Goal: Transaction & Acquisition: Book appointment/travel/reservation

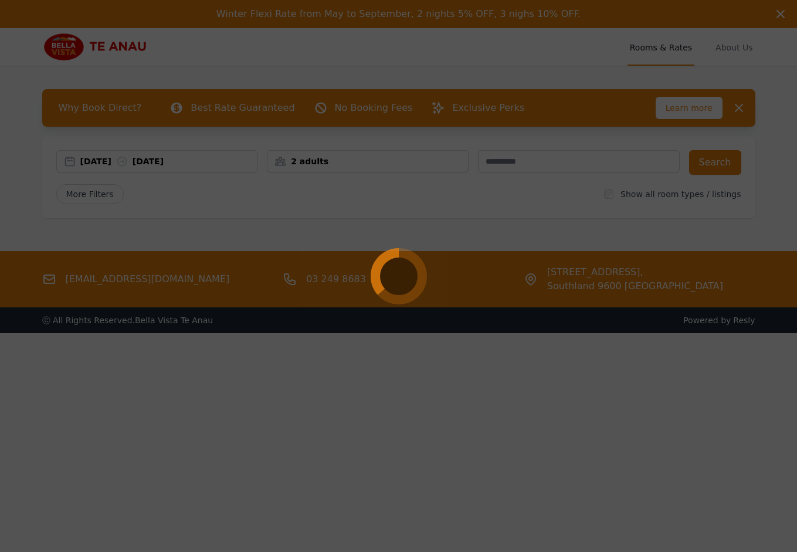
select select "**"
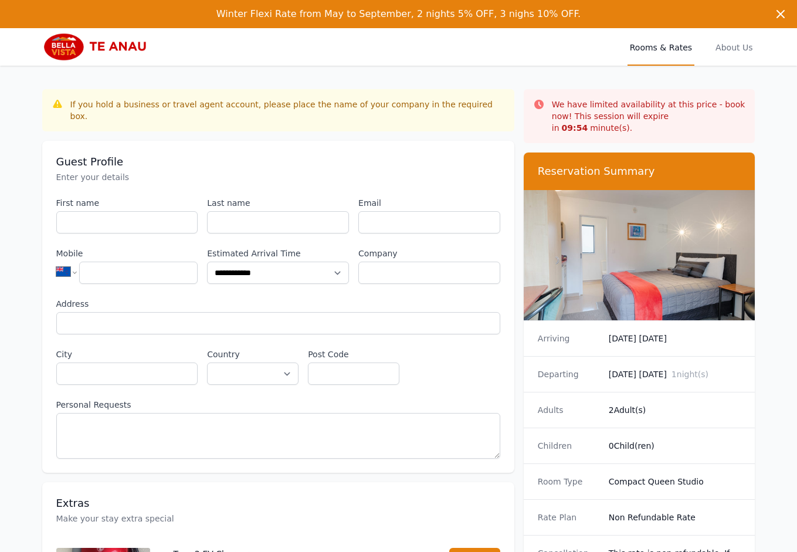
drag, startPoint x: 130, startPoint y: 198, endPoint x: 212, endPoint y: 215, distance: 83.2
click at [130, 199] on div "First name" at bounding box center [127, 215] width 142 height 36
drag, startPoint x: 253, startPoint y: 228, endPoint x: 266, endPoint y: 229, distance: 13.0
click at [266, 229] on div "**********" at bounding box center [278, 327] width 444 height 261
drag, startPoint x: 453, startPoint y: 217, endPoint x: 447, endPoint y: 211, distance: 9.1
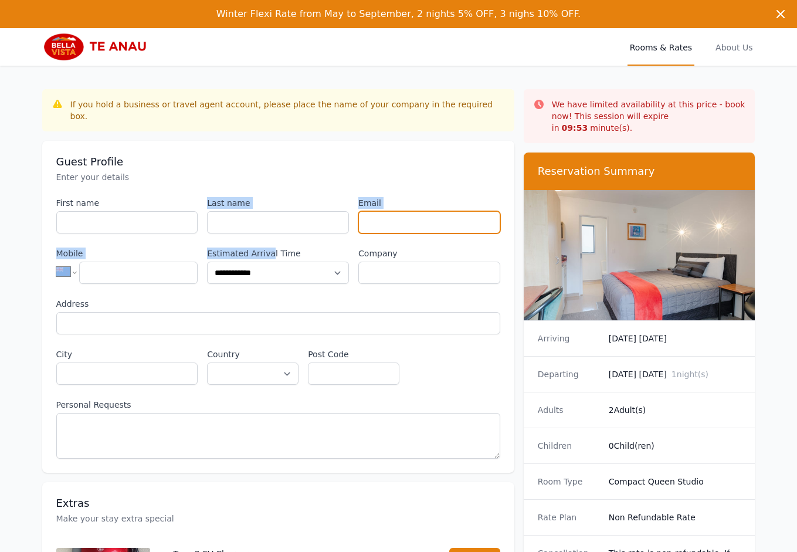
click at [453, 217] on input "Email" at bounding box center [429, 222] width 142 height 22
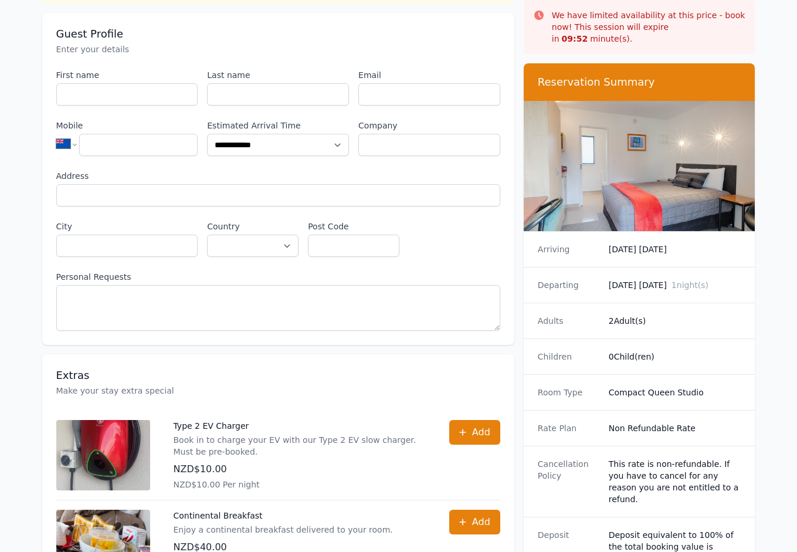
drag, startPoint x: 646, startPoint y: 243, endPoint x: 646, endPoint y: 331, distance: 87.9
click at [646, 252] on div "Arriving [DATE] [DATE]" at bounding box center [640, 249] width 232 height 35
click at [649, 351] on dd "0 Child(ren)" at bounding box center [675, 357] width 132 height 12
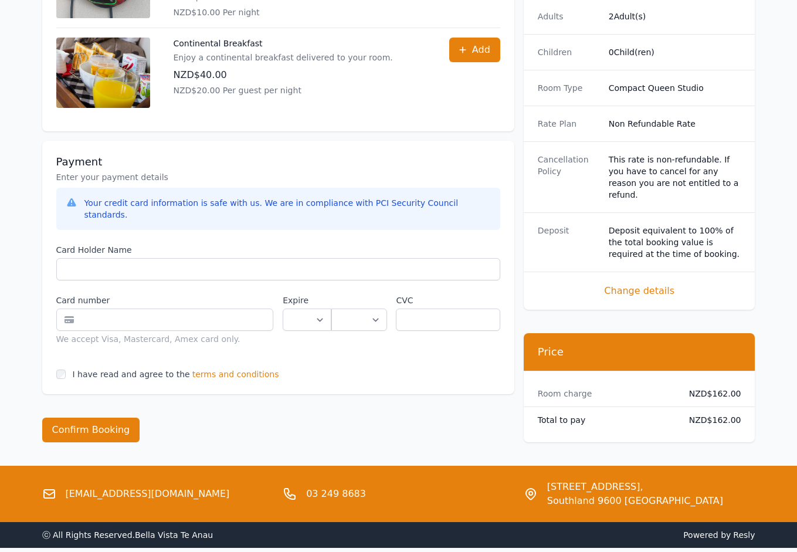
scroll to position [603, 0]
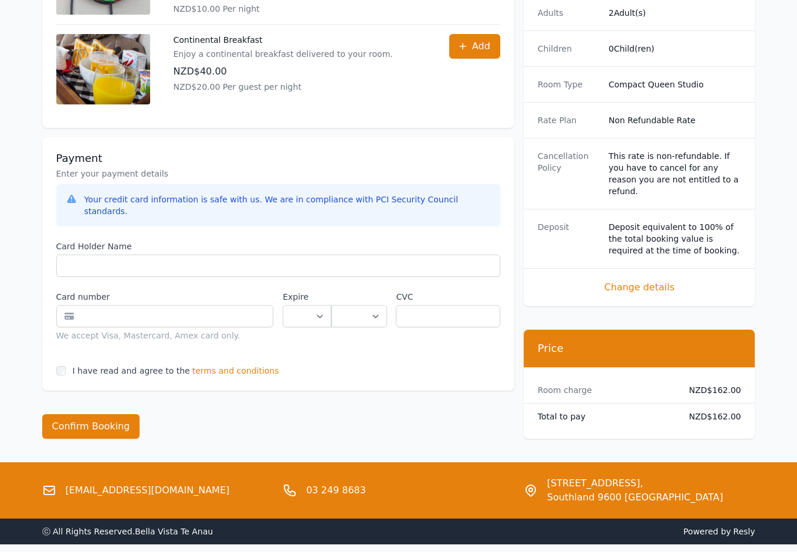
click at [233, 365] on span "terms and conditions" at bounding box center [235, 371] width 87 height 12
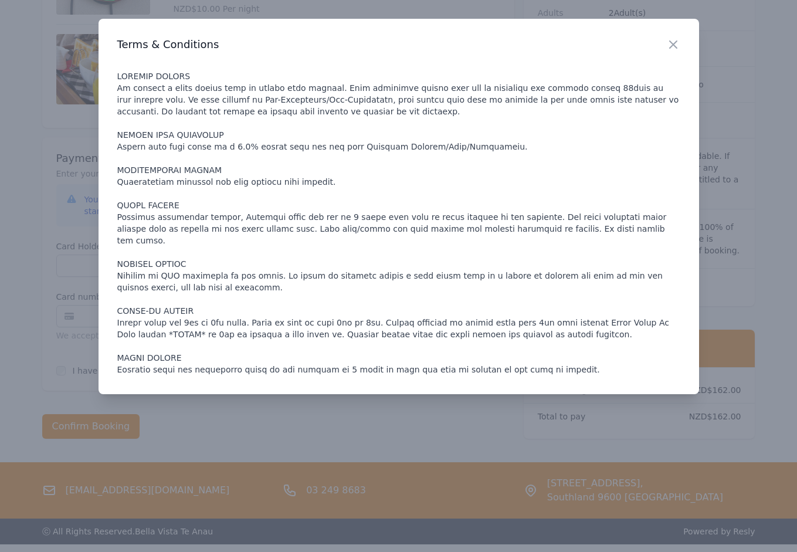
click at [312, 165] on p at bounding box center [398, 222] width 563 height 305
click at [674, 45] on icon "button" at bounding box center [673, 45] width 14 height 14
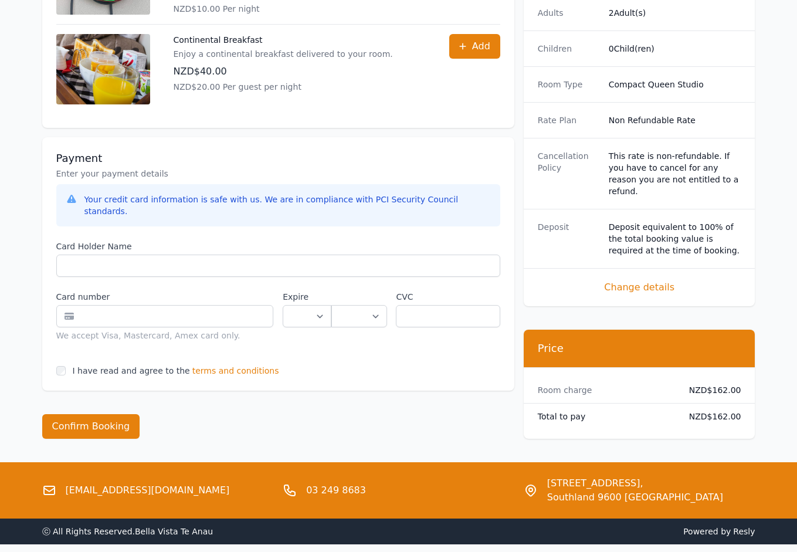
click at [671, 403] on div "Total to pay NZD$162.00" at bounding box center [640, 416] width 232 height 26
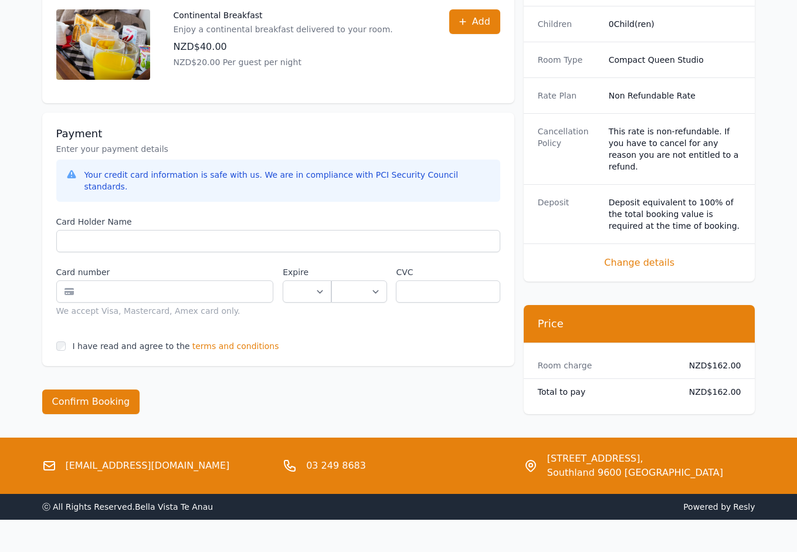
scroll to position [628, 0]
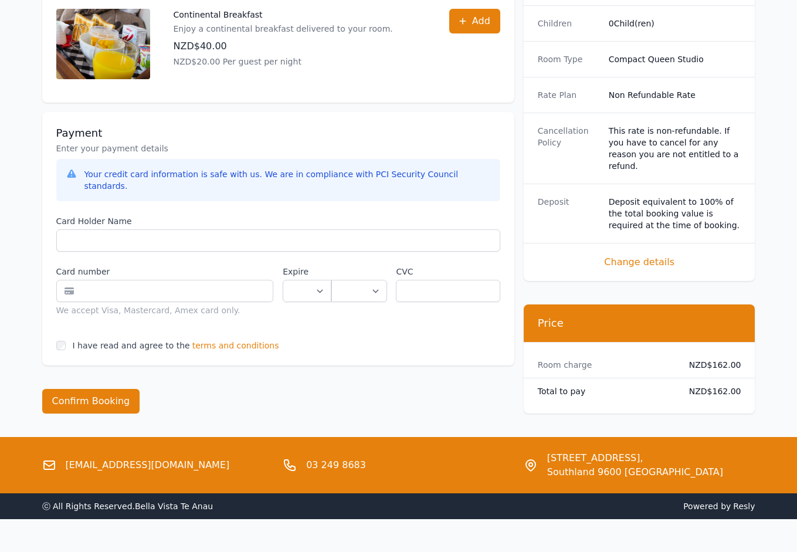
click at [724, 385] on dd "NZD$162.00" at bounding box center [710, 391] width 62 height 12
copy dd "162.00"
